Goal: Task Accomplishment & Management: Manage account settings

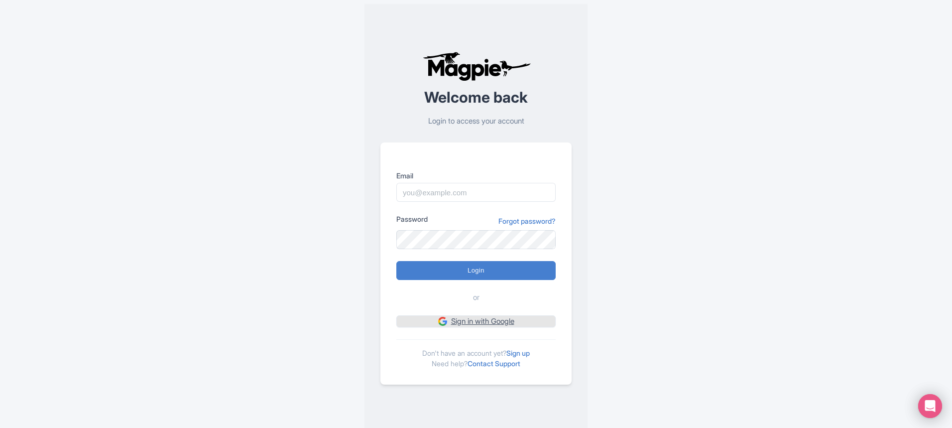
click at [493, 323] on link "Sign in with Google" at bounding box center [475, 321] width 159 height 12
click at [509, 223] on link "Forgot password?" at bounding box center [526, 221] width 57 height 10
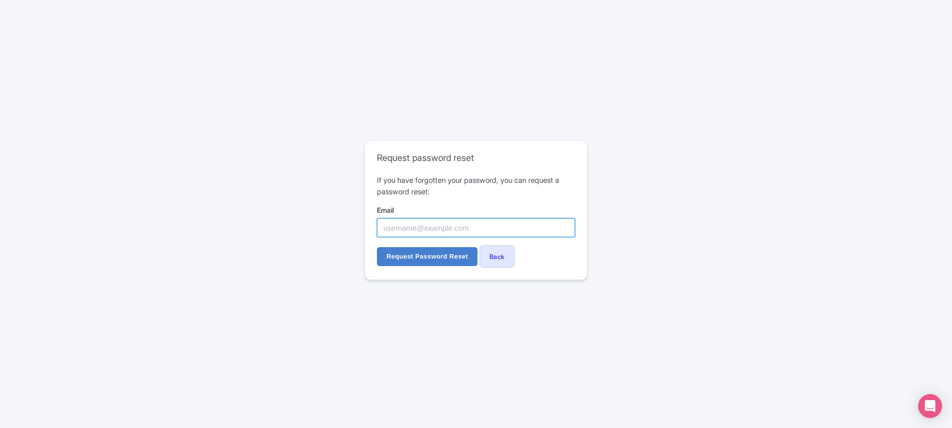
click at [454, 236] on input "Email" at bounding box center [476, 227] width 198 height 19
type input "[EMAIL_ADDRESS][DOMAIN_NAME]"
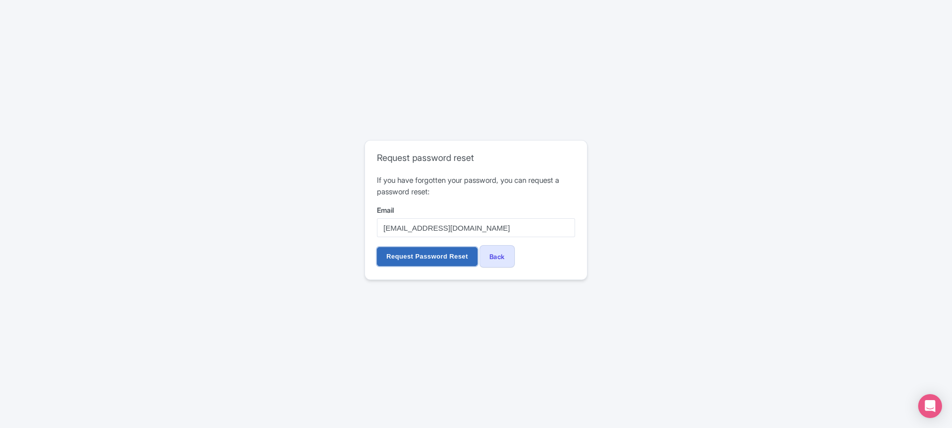
click at [441, 255] on input "Request Password Reset" at bounding box center [427, 256] width 101 height 19
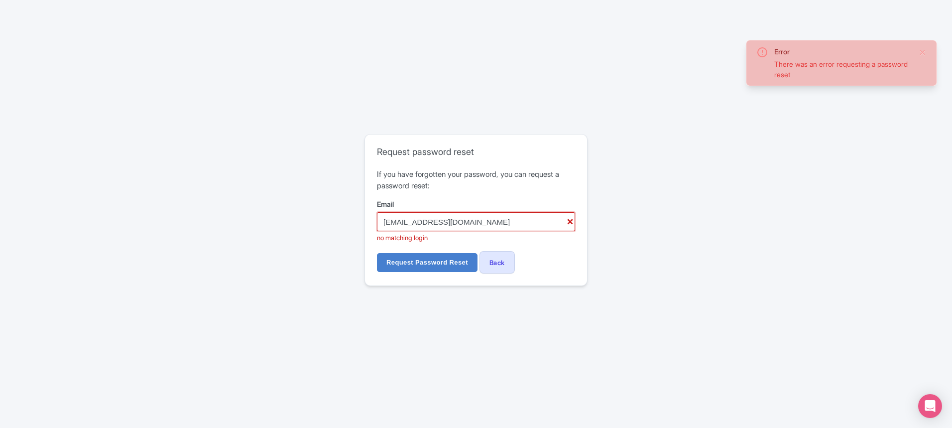
drag, startPoint x: 403, startPoint y: 218, endPoint x: 350, endPoint y: 228, distance: 53.7
click at [350, 228] on div "Error There was an error requesting a password reset Request password reset If …" at bounding box center [475, 214] width 637 height 168
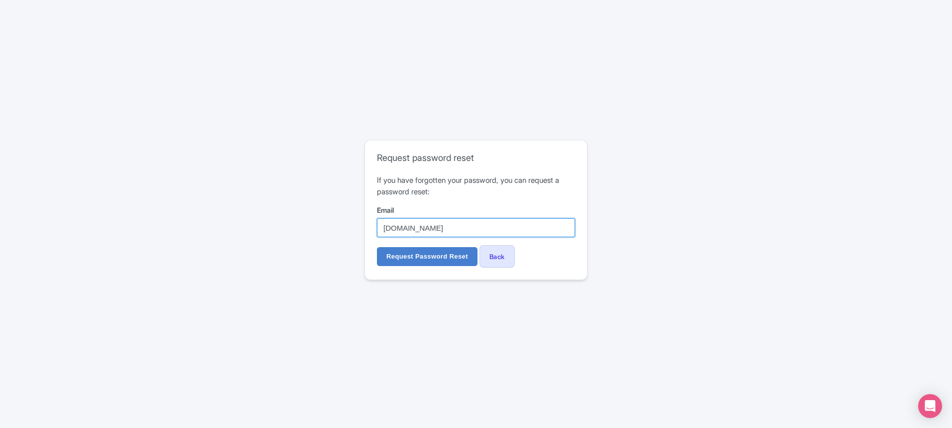
drag, startPoint x: 431, startPoint y: 226, endPoint x: 450, endPoint y: 225, distance: 19.4
click at [450, 225] on input "[DOMAIN_NAME]" at bounding box center [476, 227] width 198 height 19
click at [382, 226] on input "[DOMAIN_NAME]" at bounding box center [476, 227] width 198 height 19
type input "[EMAIL_ADDRESS][DOMAIN_NAME]"
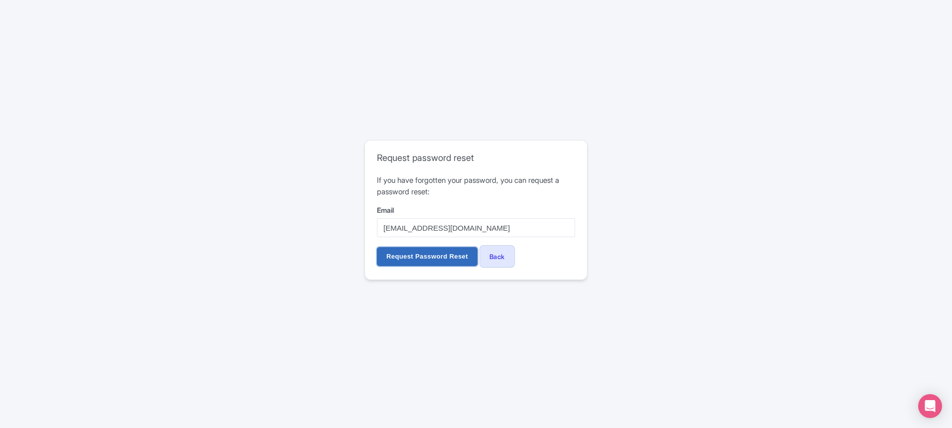
click at [435, 256] on input "Request Password Reset" at bounding box center [427, 256] width 101 height 19
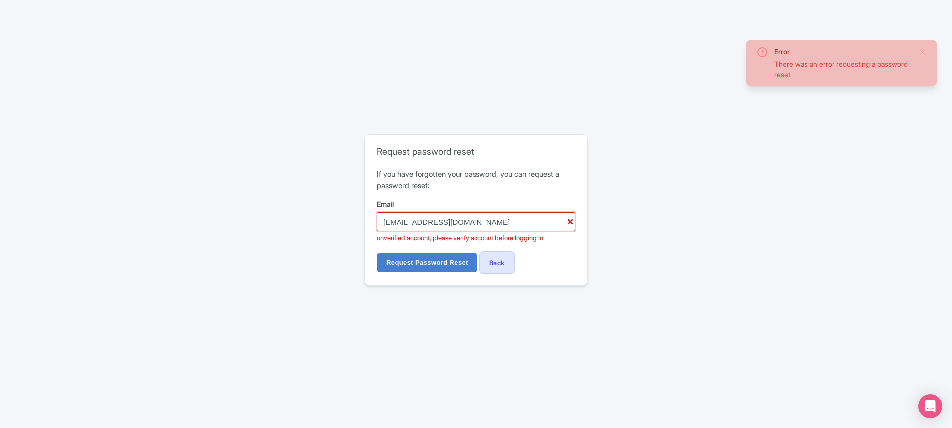
drag, startPoint x: 394, startPoint y: 222, endPoint x: 372, endPoint y: 224, distance: 22.5
click at [372, 224] on div "Request password reset If you have forgotten your password, you can request a p…" at bounding box center [476, 209] width 222 height 151
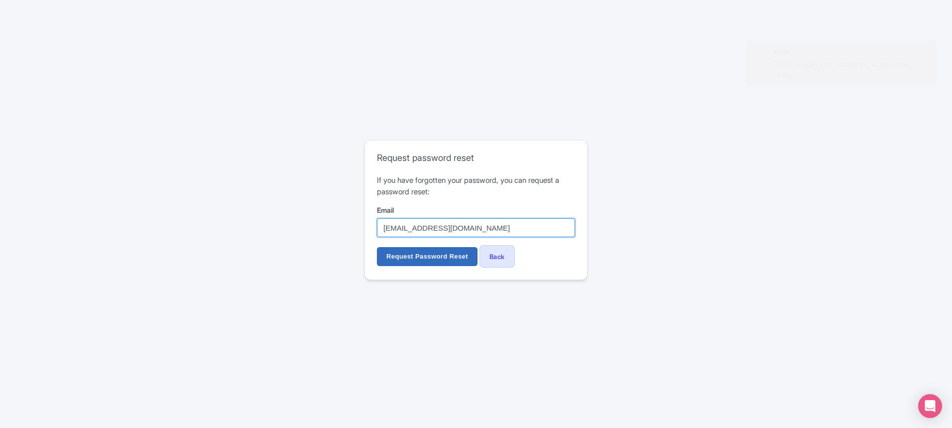
type input "[EMAIL_ADDRESS][DOMAIN_NAME]"
click at [411, 254] on input "Request Password Reset" at bounding box center [427, 256] width 101 height 19
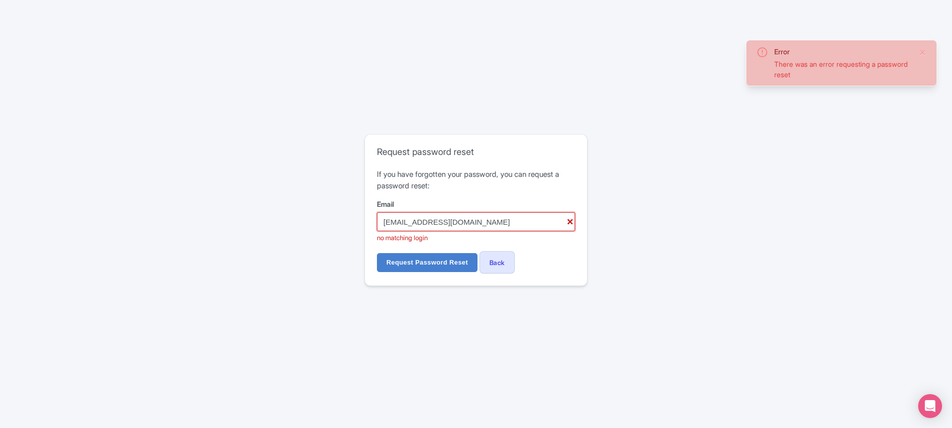
click at [405, 222] on input "[EMAIL_ADDRESS][DOMAIN_NAME]" at bounding box center [476, 221] width 198 height 19
drag, startPoint x: 411, startPoint y: 222, endPoint x: 368, endPoint y: 224, distance: 42.4
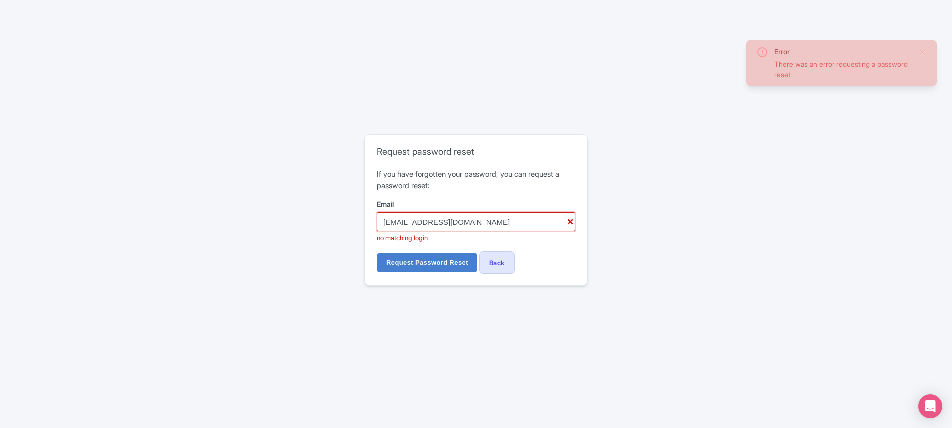
click at [368, 224] on div "Request password reset If you have forgotten your password, you can request a p…" at bounding box center [476, 209] width 222 height 151
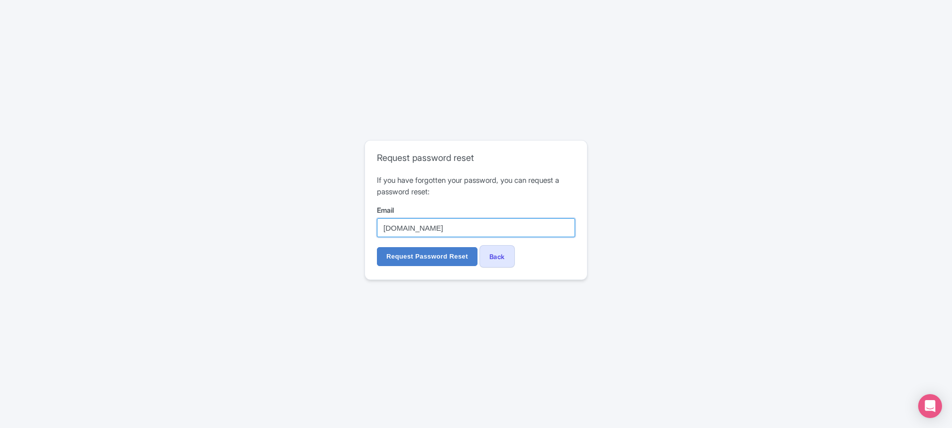
click at [431, 228] on input "[DOMAIN_NAME]" at bounding box center [476, 227] width 198 height 19
click at [429, 228] on input "[DOMAIN_NAME]" at bounding box center [476, 227] width 198 height 19
type input "[EMAIL_ADDRESS][DOMAIN_NAME]"
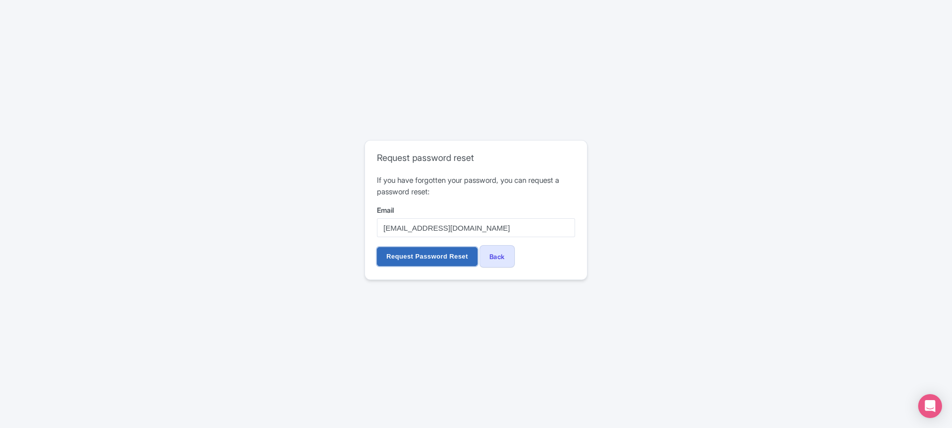
click at [440, 258] on input "Request Password Reset" at bounding box center [427, 256] width 101 height 19
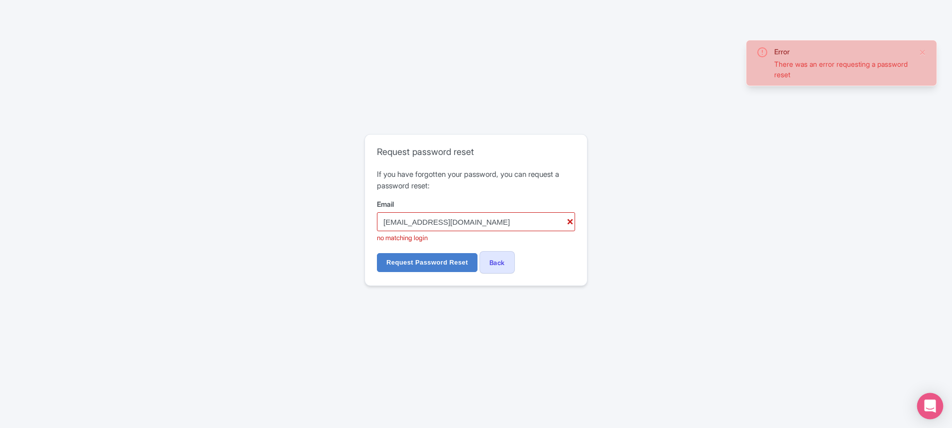
click at [938, 406] on div "Open Intercom Messenger" at bounding box center [930, 406] width 26 height 26
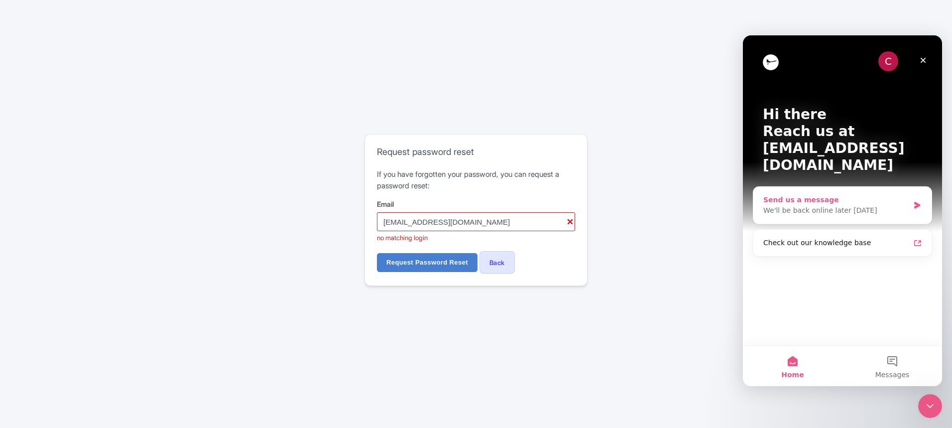
click at [813, 205] on div "We'll be back online later today" at bounding box center [836, 210] width 146 height 10
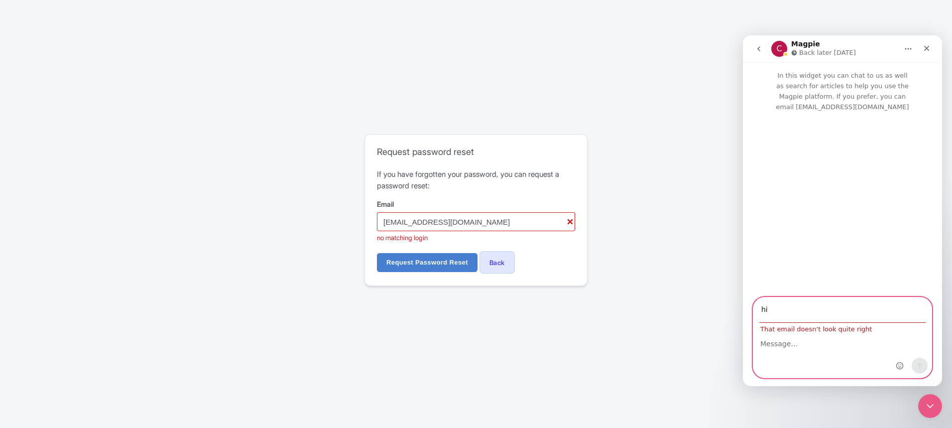
click at [816, 347] on textarea "Message…" at bounding box center [842, 340] width 178 height 17
drag, startPoint x: 774, startPoint y: 313, endPoint x: 721, endPoint y: 308, distance: 52.9
click html "C Magpie Back later today In this widget you can chat to us as well as search f…"
type input "[EMAIL_ADDRESS][DOMAIN_NAME]"
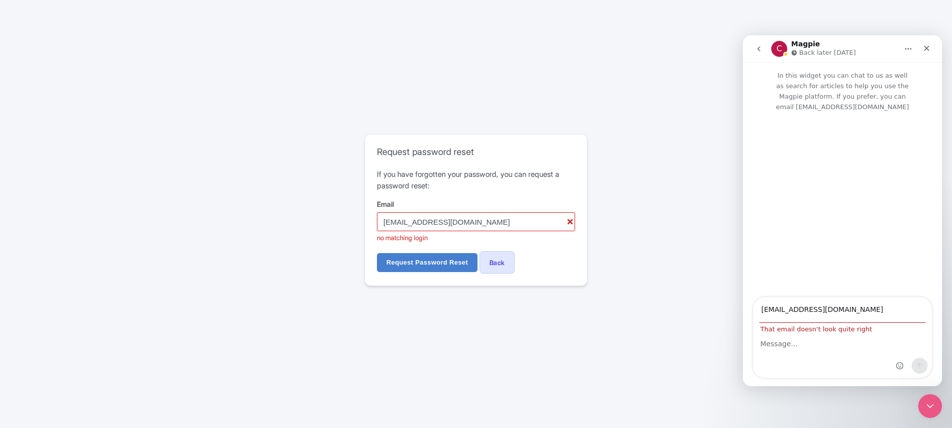
click at [876, 355] on div "Intercom messenger" at bounding box center [842, 354] width 178 height 45
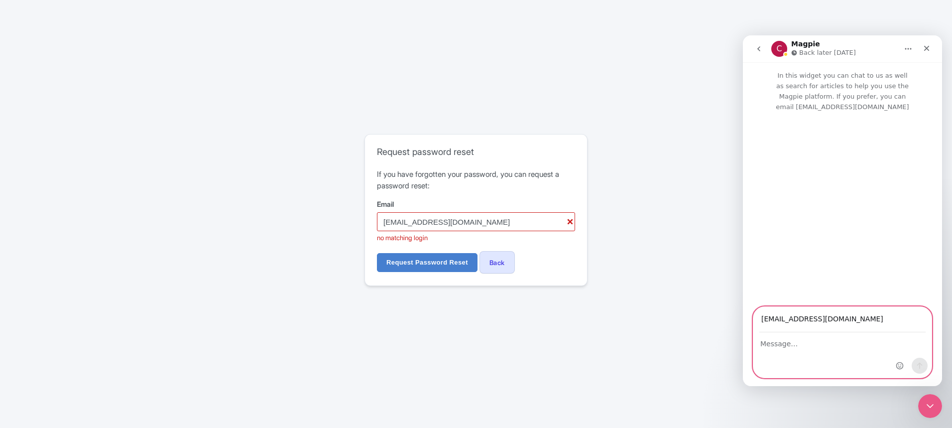
click at [807, 348] on textarea "Message…" at bounding box center [842, 340] width 178 height 17
type textarea "hi"
click at [916, 359] on button "Send a message…" at bounding box center [919, 365] width 16 height 16
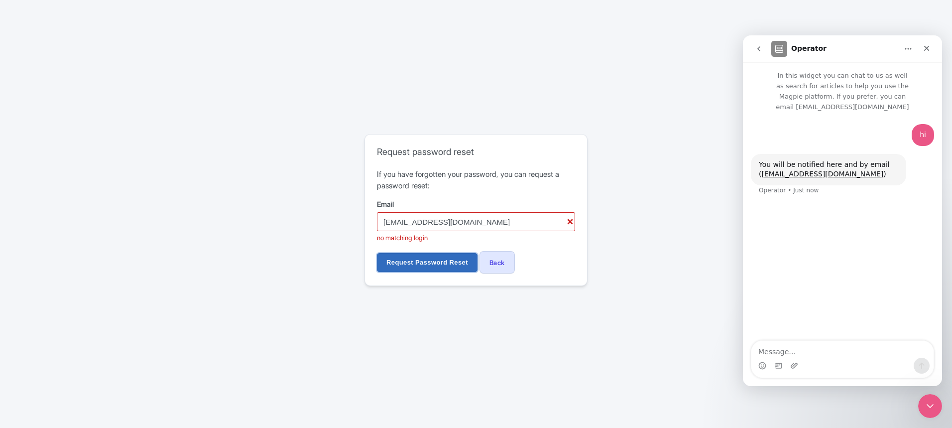
click at [436, 262] on input "Request Password Reset" at bounding box center [427, 262] width 101 height 19
drag, startPoint x: 480, startPoint y: 221, endPoint x: 366, endPoint y: 229, distance: 114.3
click at [366, 229] on div "Request password reset If you have forgotten your password, you can request a p…" at bounding box center [476, 209] width 222 height 151
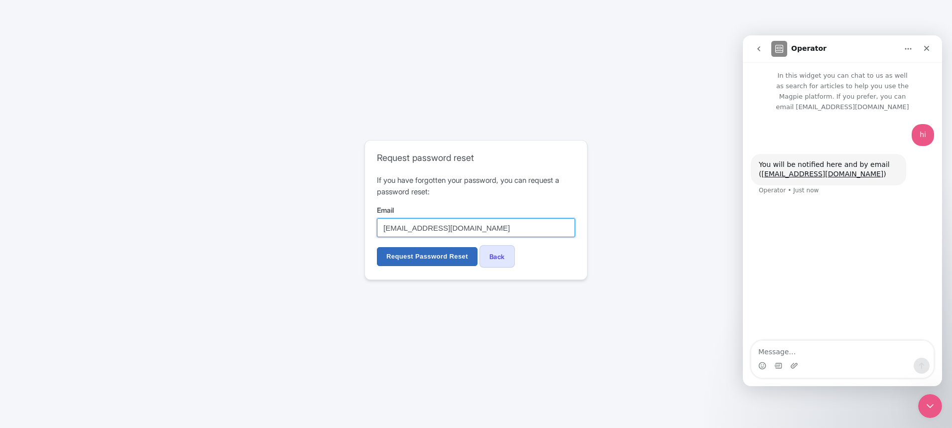
type input "[EMAIL_ADDRESS][DOMAIN_NAME]"
click at [409, 250] on input "Request Password Reset" at bounding box center [427, 256] width 101 height 19
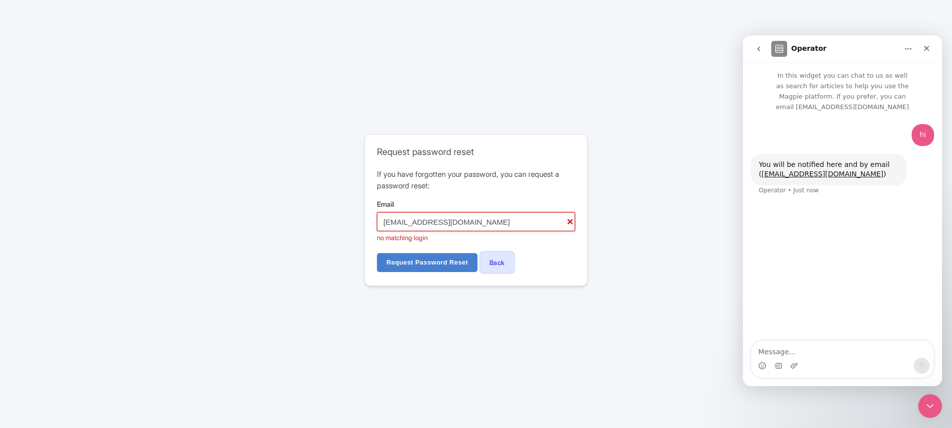
drag, startPoint x: 451, startPoint y: 227, endPoint x: 464, endPoint y: 230, distance: 13.8
click at [464, 230] on input "[EMAIL_ADDRESS][DOMAIN_NAME]" at bounding box center [476, 221] width 198 height 19
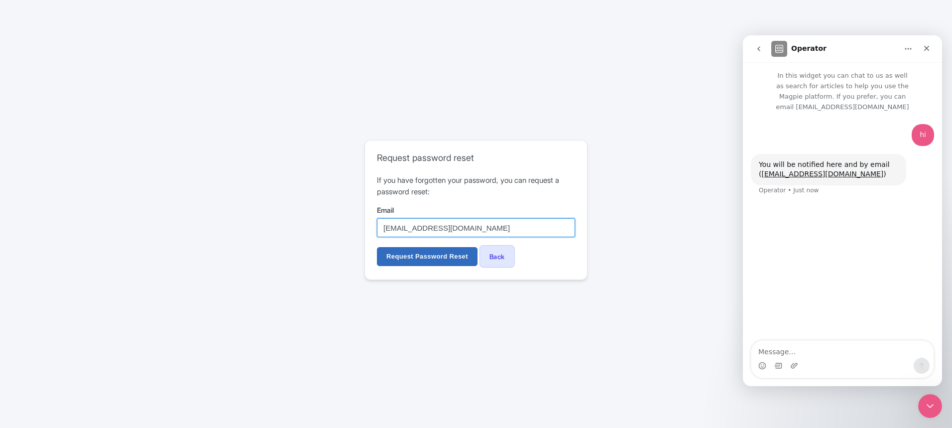
type input "[EMAIL_ADDRESS][DOMAIN_NAME]"
click at [453, 254] on input "Request Password Reset" at bounding box center [427, 256] width 101 height 19
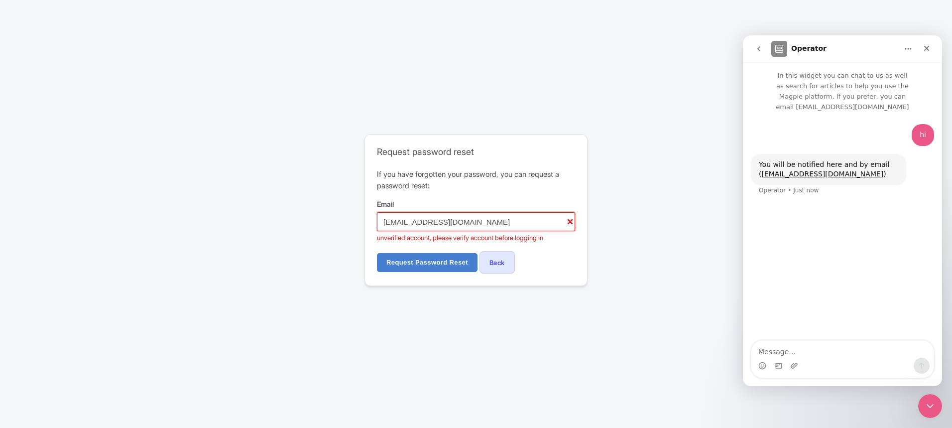
drag, startPoint x: 395, startPoint y: 224, endPoint x: 375, endPoint y: 225, distance: 20.0
click at [375, 225] on div "Request password reset If you have forgotten your password, you can request a p…" at bounding box center [476, 209] width 222 height 151
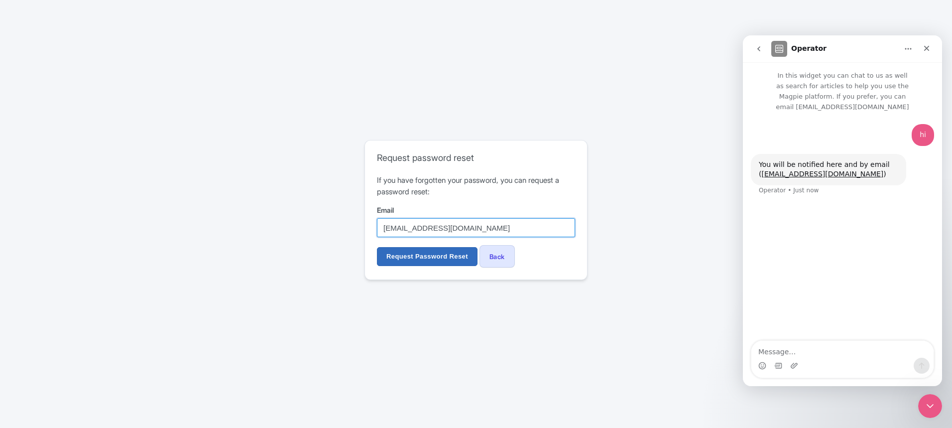
type input "[EMAIL_ADDRESS][DOMAIN_NAME]"
click at [401, 254] on input "Request Password Reset" at bounding box center [427, 256] width 101 height 19
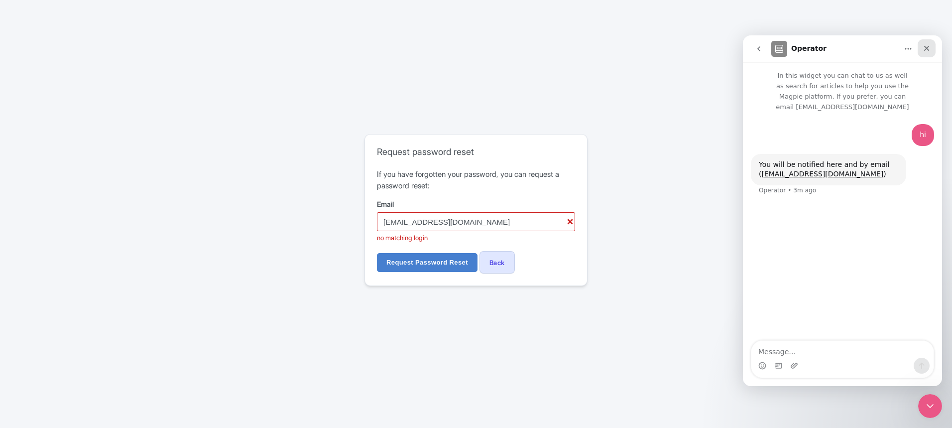
click at [925, 49] on icon "Close" at bounding box center [926, 48] width 5 height 5
